Goal: Task Accomplishment & Management: Complete application form

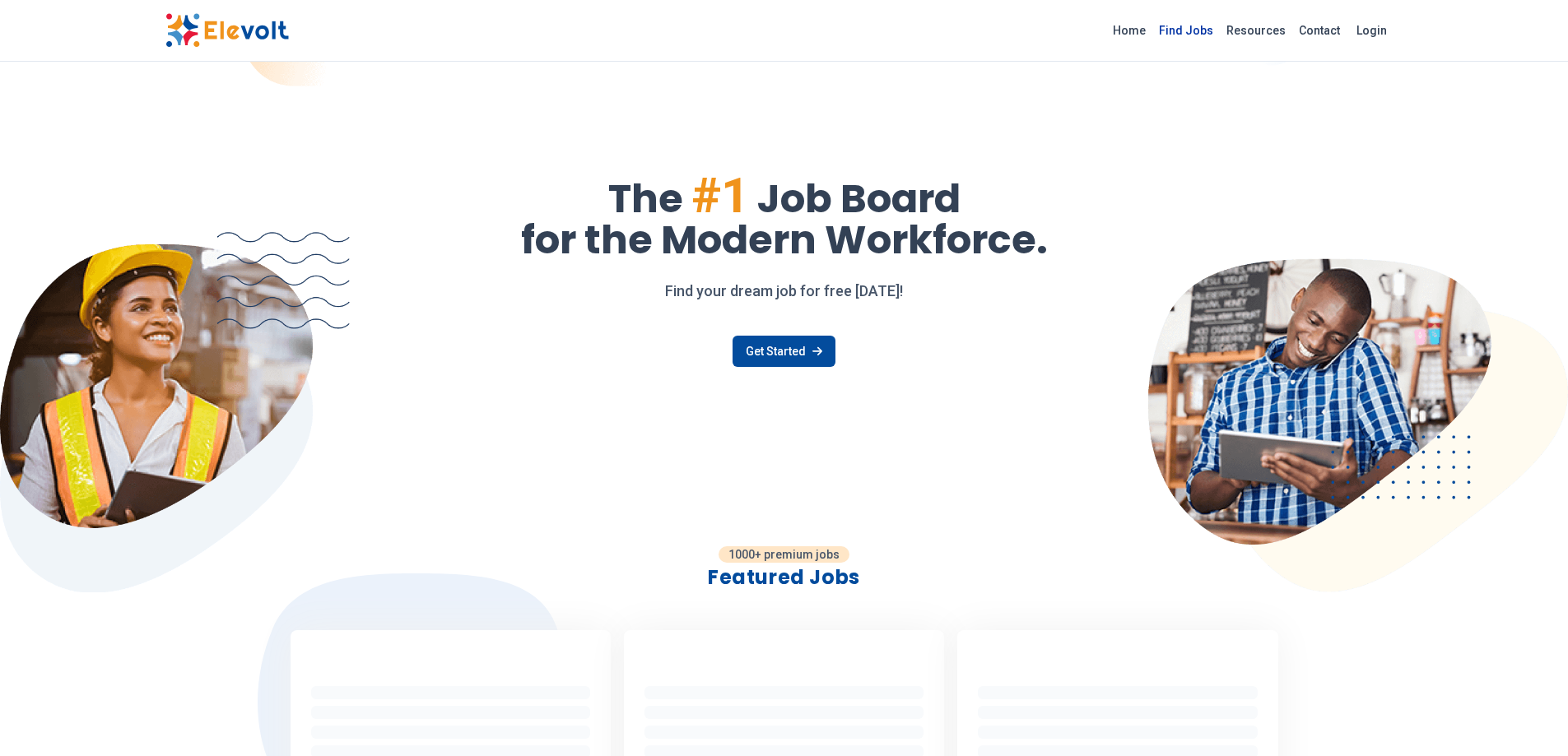
click at [1205, 21] on link "Find Jobs" at bounding box center [1186, 30] width 68 height 26
